Goal: Transaction & Acquisition: Purchase product/service

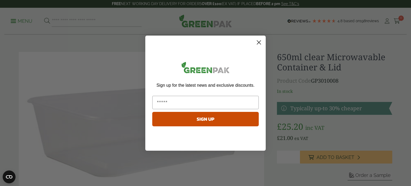
click at [258, 40] on circle "Close dialog" at bounding box center [258, 42] width 9 height 9
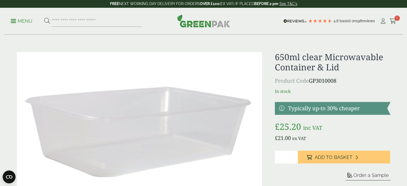
click at [237, 106] on img at bounding box center [139, 133] width 245 height 163
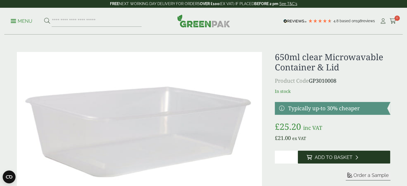
click at [355, 155] on icon at bounding box center [356, 157] width 3 height 5
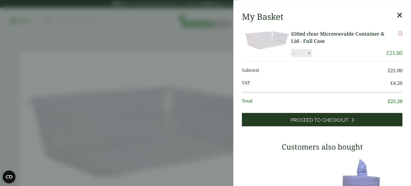
scroll to position [27, 0]
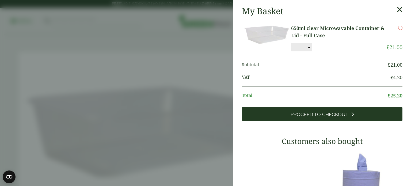
click at [351, 116] on icon at bounding box center [352, 114] width 3 height 5
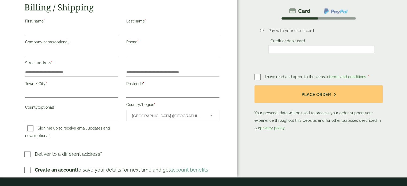
scroll to position [27, 0]
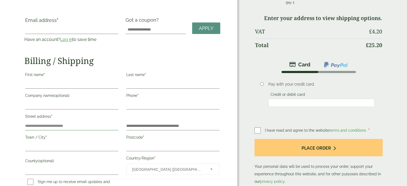
click at [78, 126] on input "Street address *" at bounding box center [71, 126] width 93 height 9
select select "**"
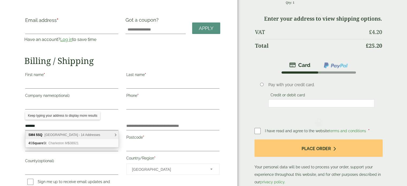
click at [90, 134] on span "Central Road, Morden - 14 Addresses" at bounding box center [72, 135] width 56 height 4
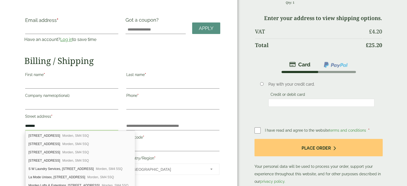
scroll to position [48, 0]
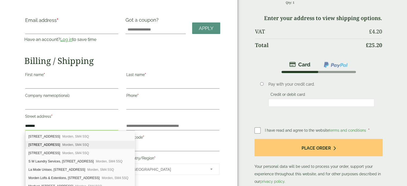
click at [79, 143] on span "Morden, SM4 5SQ" at bounding box center [75, 145] width 26 height 4
type input "**********"
type input "******"
type input "*******"
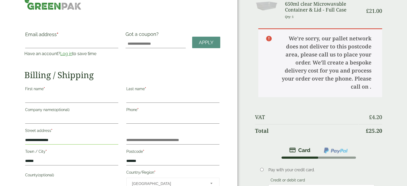
scroll to position [0, 0]
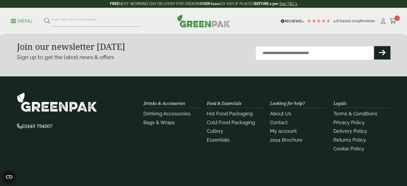
scroll to position [641, 0]
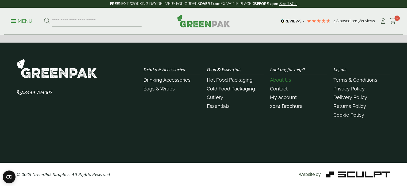
click at [282, 81] on link "About Us" at bounding box center [280, 80] width 21 height 6
click at [278, 88] on link "Contact" at bounding box center [279, 89] width 18 height 6
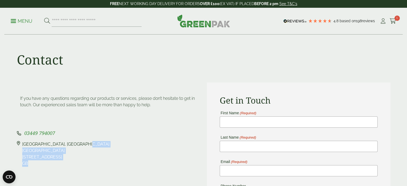
drag, startPoint x: 55, startPoint y: 168, endPoint x: 22, endPoint y: 144, distance: 40.6
copy div "Pleasant View Farm, Landing Lane Landing Lane Riccall, YO19 6PW GB"
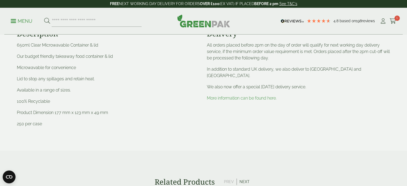
scroll to position [241, 0]
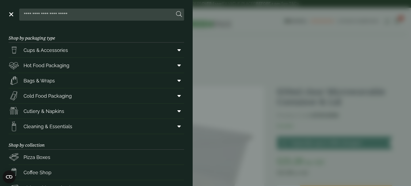
click at [277, 52] on aside "Close Shop by packaging type Cups & Accessories Hot Drink Paper Cups Smoothie C…" at bounding box center [205, 93] width 411 height 186
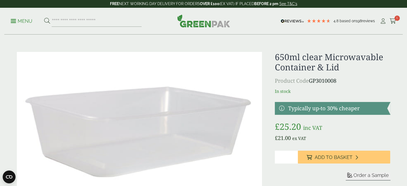
click at [209, 23] on img at bounding box center [203, 20] width 53 height 13
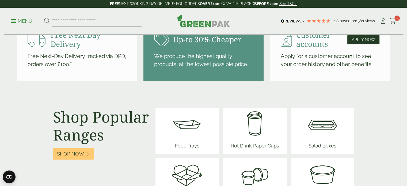
scroll to position [615, 0]
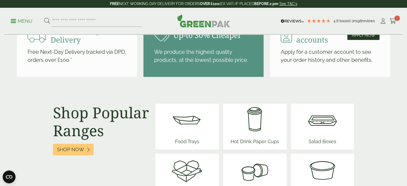
click at [348, 21] on span "Based on" at bounding box center [347, 21] width 16 height 4
click at [286, 20] on img at bounding box center [292, 21] width 23 height 4
click at [301, 21] on img at bounding box center [292, 21] width 23 height 4
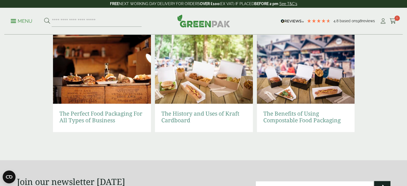
scroll to position [1230, 0]
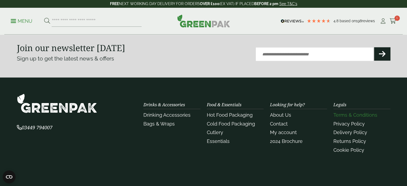
click at [357, 116] on link "Terms & Conditions" at bounding box center [355, 115] width 44 height 6
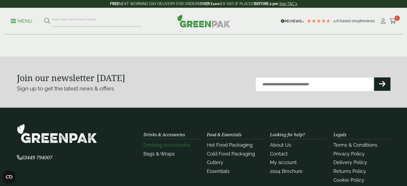
scroll to position [481, 0]
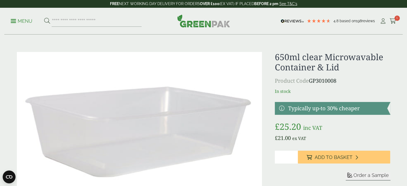
click at [213, 104] on img at bounding box center [139, 133] width 245 height 163
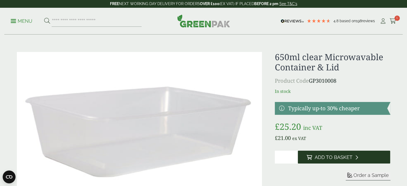
click at [335, 154] on button "Add to Basket" at bounding box center [344, 157] width 92 height 13
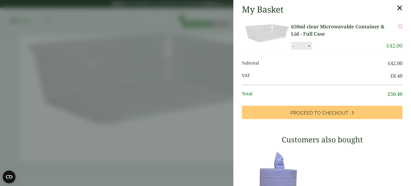
click at [293, 47] on button "-" at bounding box center [293, 46] width 4 height 5
type input "*"
click at [397, 10] on icon at bounding box center [400, 7] width 6 height 7
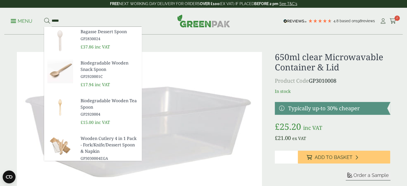
scroll to position [49, 0]
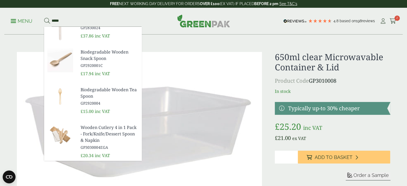
type input "*****"
click at [111, 130] on span "Wooden Cutlery 4 in 1 Pack - Fork/Knife/Dessert Spoon & Napkin" at bounding box center [108, 133] width 57 height 19
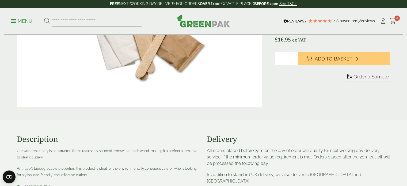
scroll to position [27, 0]
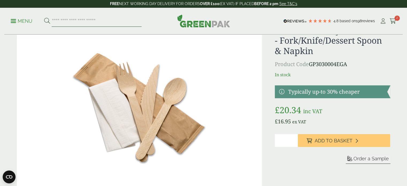
click at [121, 24] on input "search" at bounding box center [97, 21] width 90 height 11
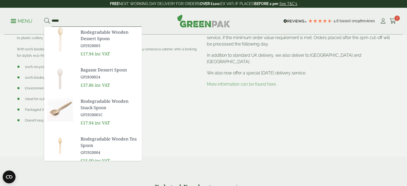
scroll to position [241, 0]
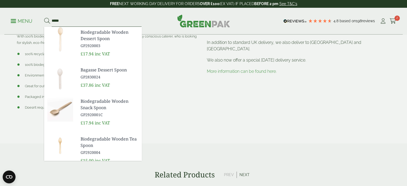
type input "*****"
click at [264, 132] on div "Description Our wooden cutlery is constructed from sustainably sourced, renewab…" at bounding box center [204, 65] width 380 height 156
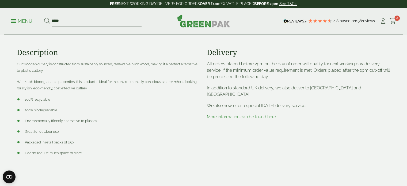
scroll to position [187, 0]
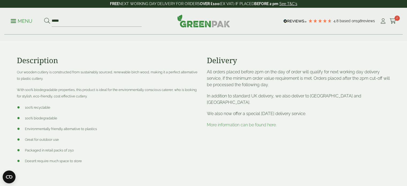
click at [229, 122] on link "More information can be found here." at bounding box center [242, 124] width 70 height 5
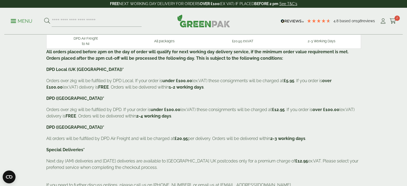
scroll to position [80, 0]
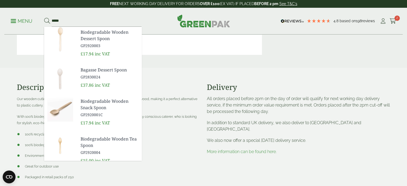
type input "*****"
click at [116, 102] on span "Biodegradable Wooden Snack Spoon" at bounding box center [108, 104] width 57 height 13
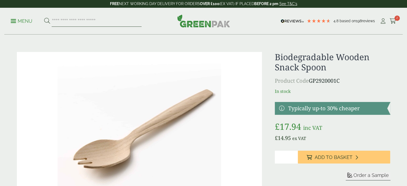
click at [127, 23] on input "search" at bounding box center [97, 21] width 90 height 11
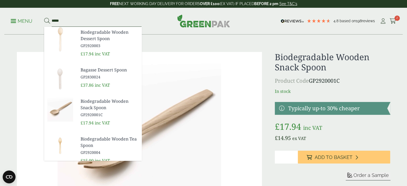
type input "*****"
click at [106, 33] on span "Biodegradable Wooden Dessert Spoon" at bounding box center [108, 35] width 57 height 13
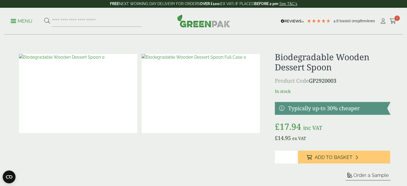
click at [198, 95] on img at bounding box center [200, 93] width 118 height 79
click at [90, 89] on img at bounding box center [78, 93] width 118 height 79
click at [66, 22] on input "search" at bounding box center [97, 21] width 90 height 11
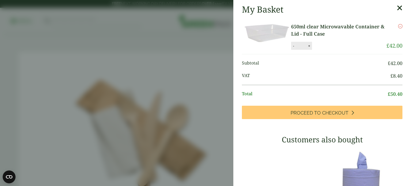
click at [293, 47] on button "-" at bounding box center [293, 46] width 4 height 5
type input "*"
click at [208, 109] on aside "My Basket 650ml clear Microwavable Container & Lid - Full Case 650ml clear Micr…" at bounding box center [205, 93] width 411 height 186
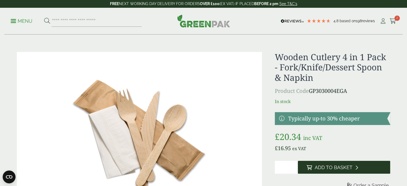
click at [326, 168] on span "Add to Basket" at bounding box center [333, 167] width 38 height 6
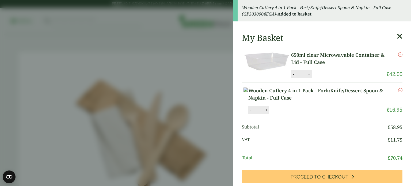
click at [292, 75] on button "-" at bounding box center [293, 74] width 4 height 5
type input "*"
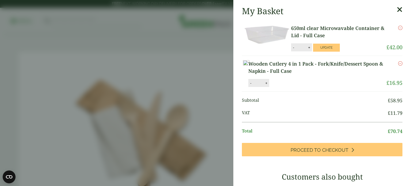
scroll to position [53, 0]
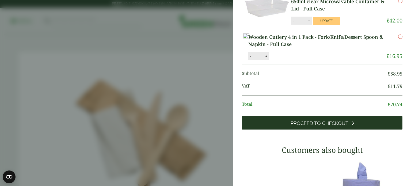
click at [351, 125] on icon at bounding box center [352, 123] width 3 height 5
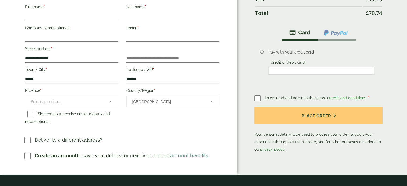
scroll to position [107, 0]
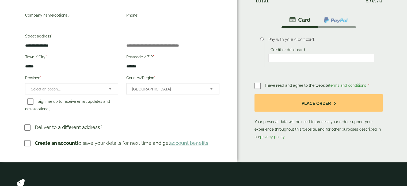
click at [178, 92] on span "Spain" at bounding box center [167, 88] width 71 height 11
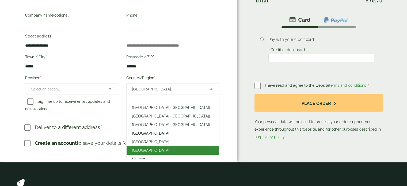
scroll to position [1987, 0]
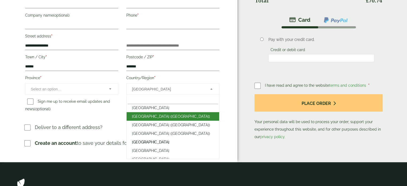
select select "**"
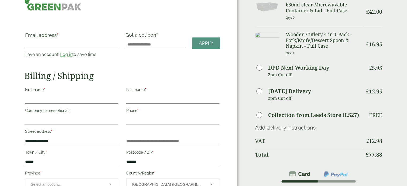
scroll to position [0, 0]
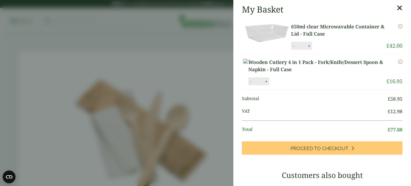
click at [292, 44] on button "-" at bounding box center [293, 46] width 4 height 5
type input "*"
click at [328, 46] on button "Update" at bounding box center [326, 46] width 27 height 8
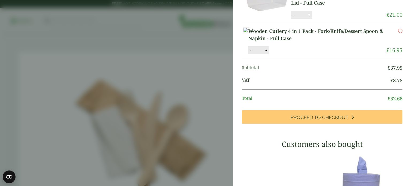
scroll to position [53, 0]
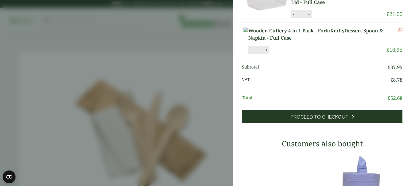
click at [354, 123] on link "Proceed to Checkout" at bounding box center [322, 116] width 160 height 13
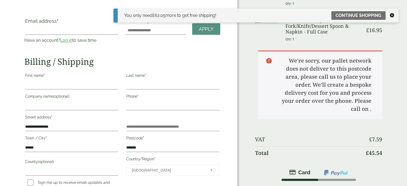
scroll to position [80, 0]
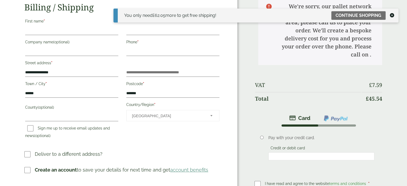
click at [197, 116] on span "[GEOGRAPHIC_DATA]" at bounding box center [167, 115] width 71 height 11
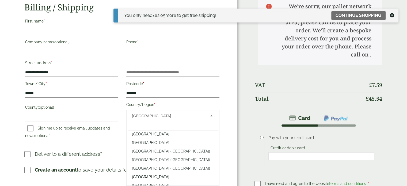
scroll to position [1970, 0]
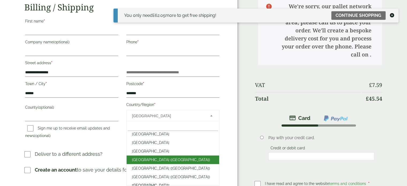
select select "**"
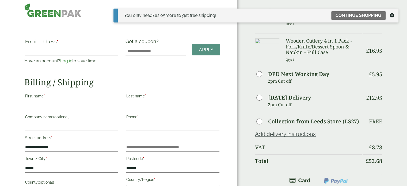
scroll to position [0, 0]
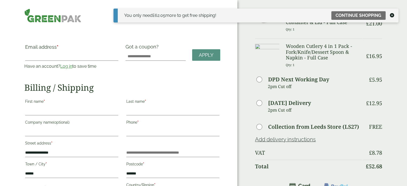
click at [393, 14] on icon at bounding box center [392, 15] width 4 height 4
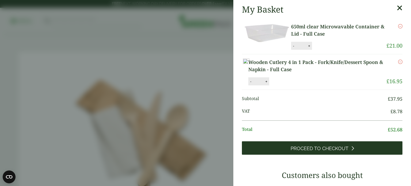
click at [330, 155] on link "Proceed to Checkout" at bounding box center [322, 147] width 160 height 13
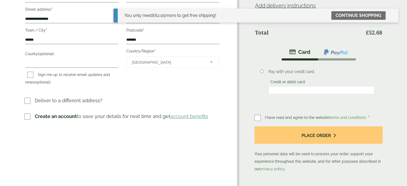
select select "**"
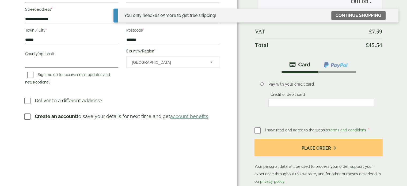
scroll to position [0, 0]
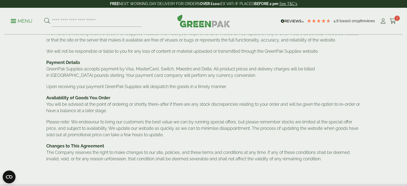
scroll to position [294, 0]
